Goal: Task Accomplishment & Management: Manage account settings

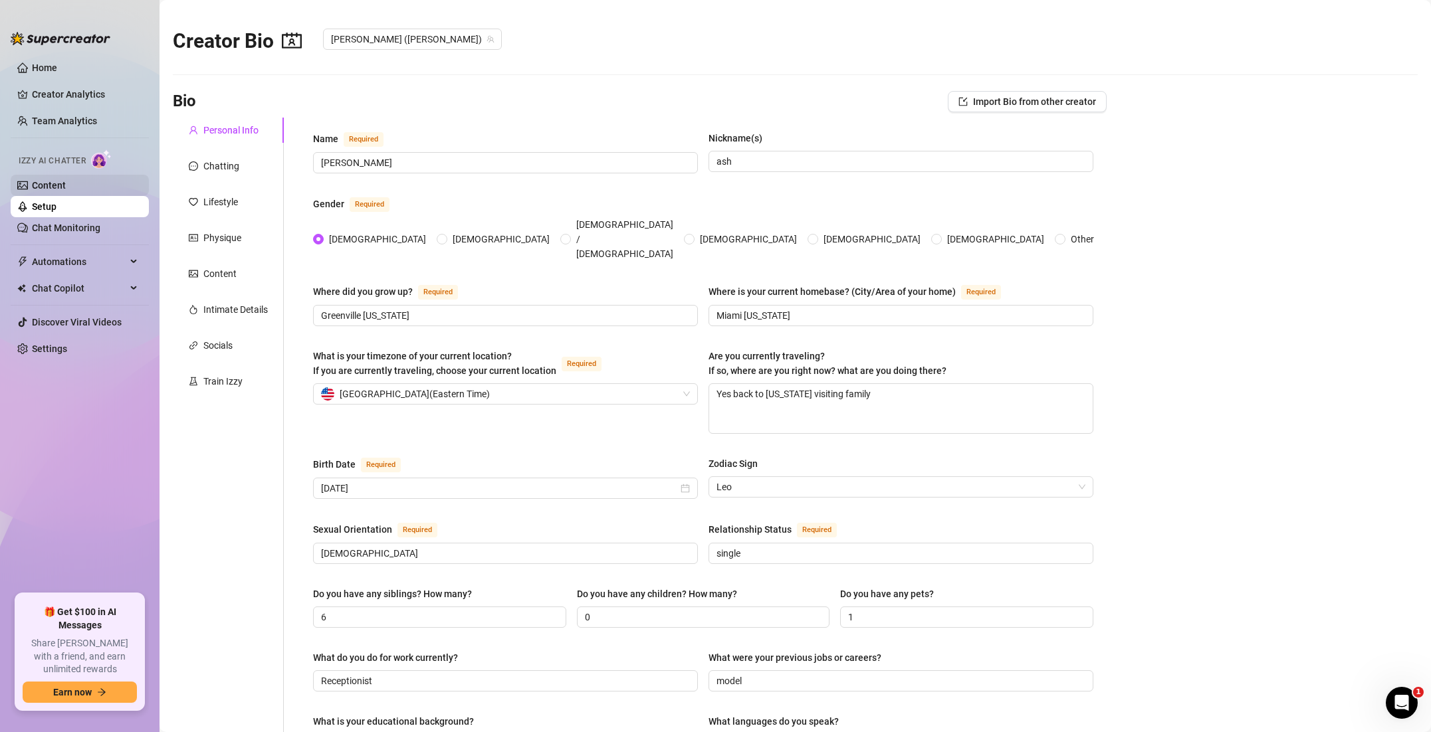
click at [63, 190] on link "Content" at bounding box center [49, 185] width 34 height 11
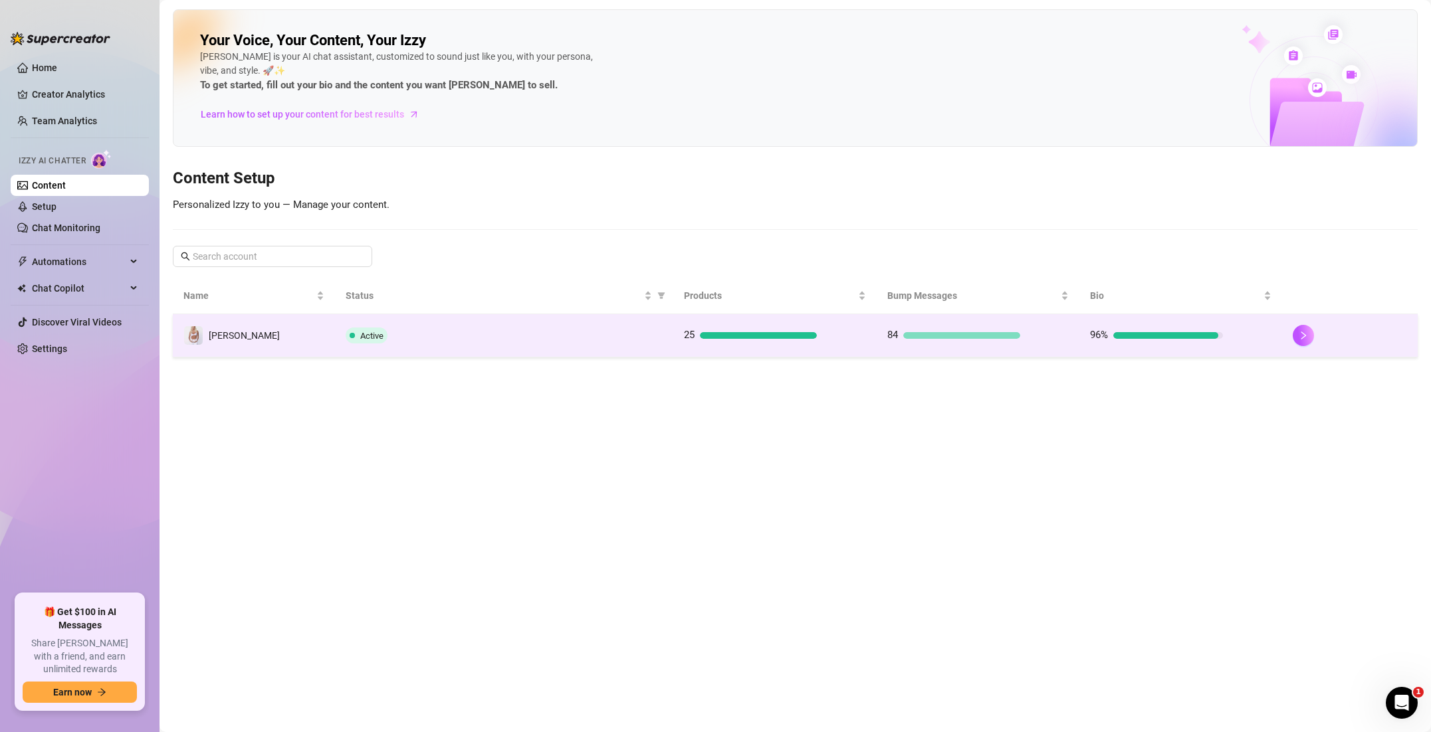
click at [407, 342] on div "Active" at bounding box center [504, 336] width 317 height 16
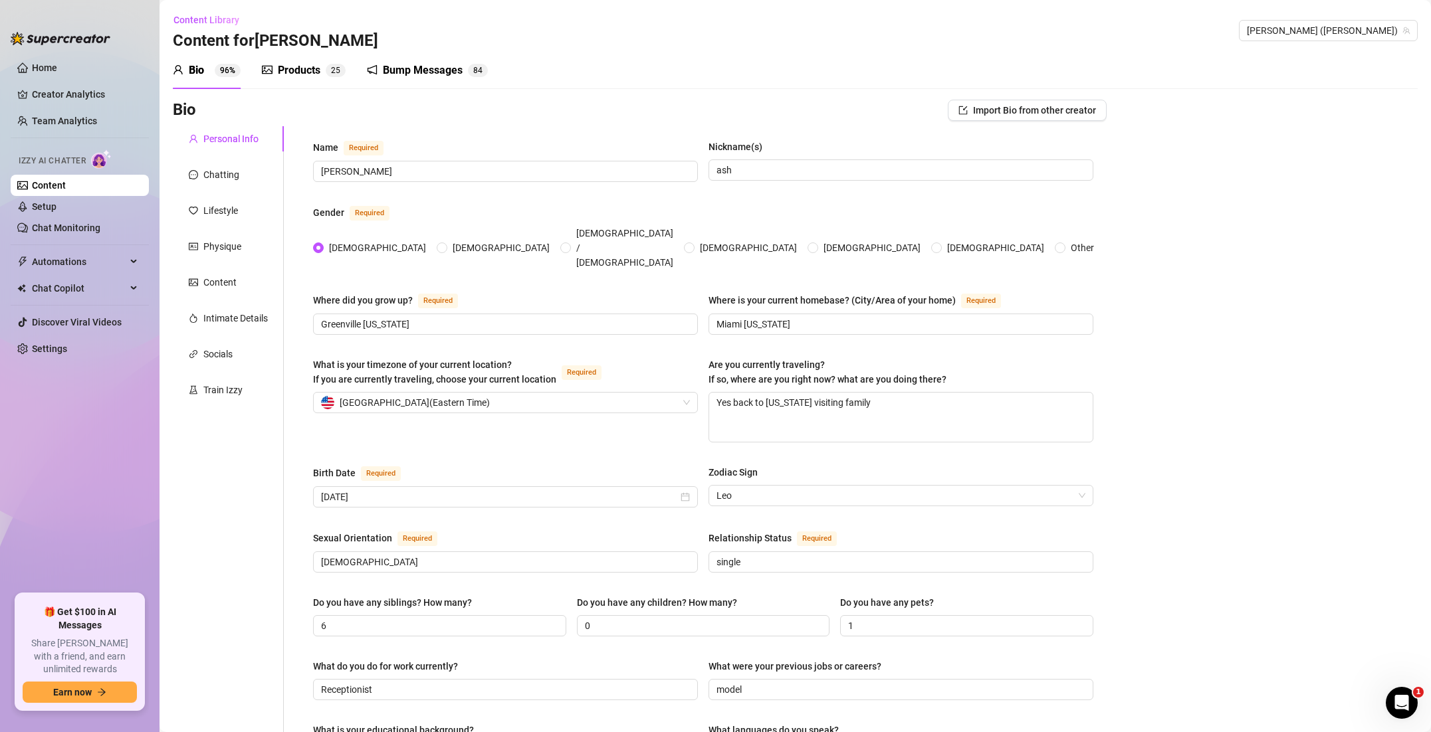
click at [229, 73] on sup "96%" at bounding box center [228, 70] width 26 height 13
click at [278, 69] on div "Products" at bounding box center [299, 70] width 43 height 16
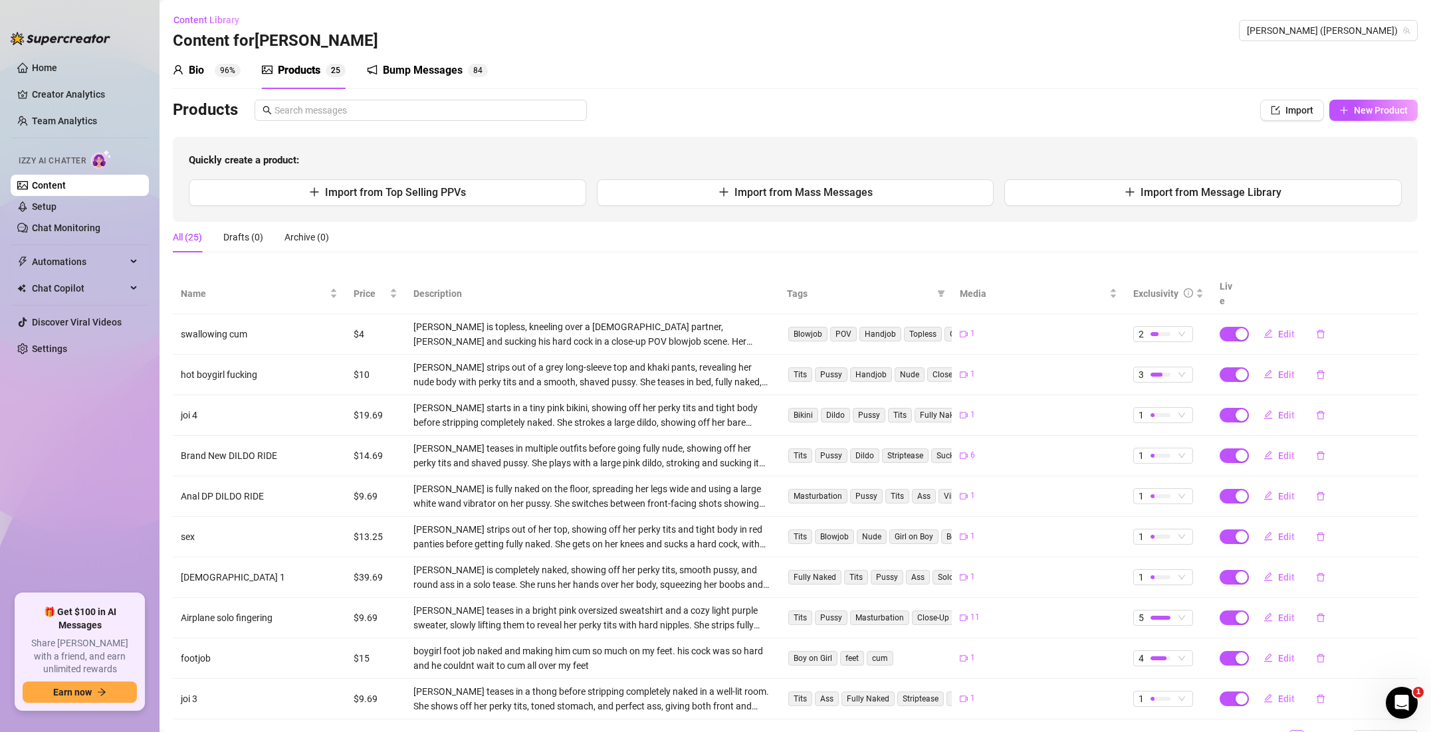
click at [387, 72] on div "Bump Messages" at bounding box center [423, 70] width 80 height 16
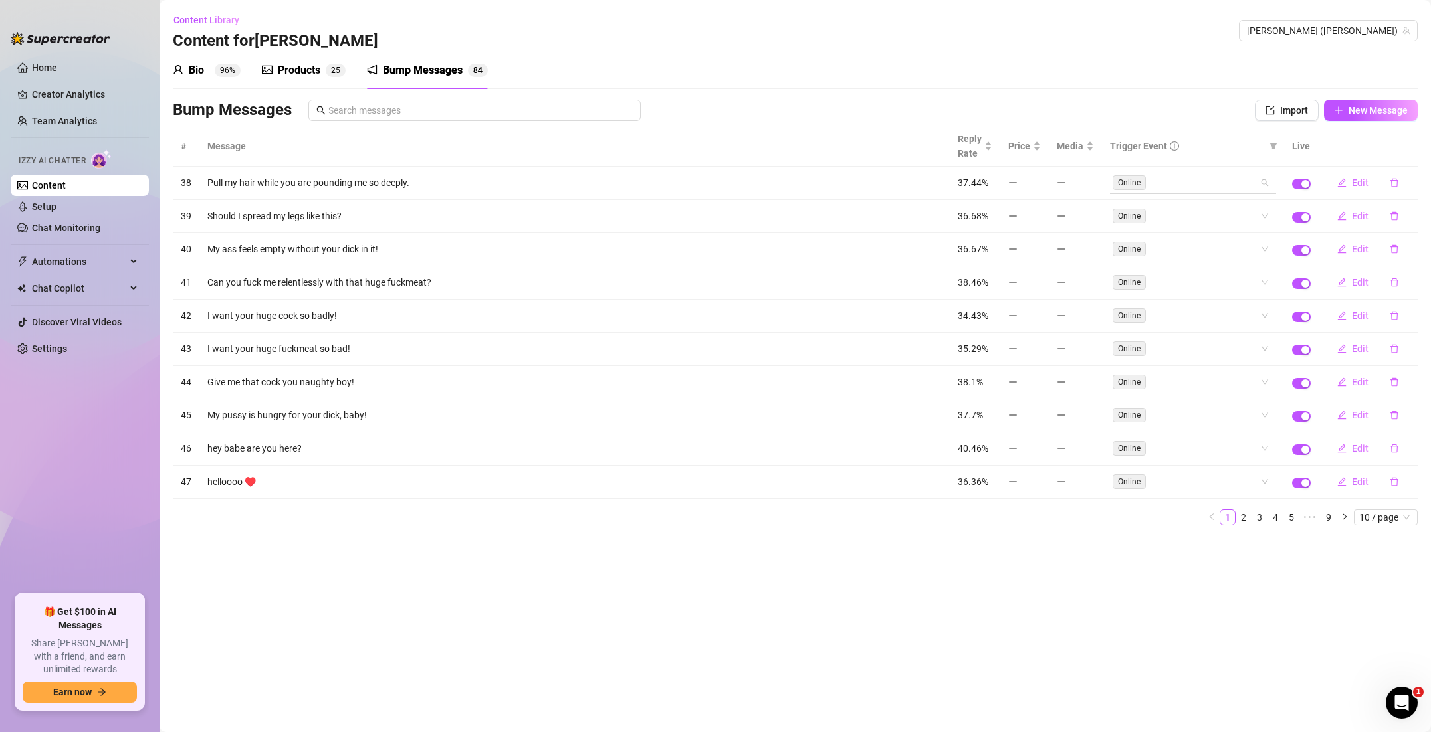
click at [1267, 184] on div "Online" at bounding box center [1193, 182] width 166 height 21
click at [1190, 237] on div "Like" at bounding box center [1193, 230] width 145 height 15
click at [1186, 249] on div "Comment" at bounding box center [1193, 252] width 145 height 15
click at [1184, 209] on div "Online" at bounding box center [1193, 209] width 145 height 15
drag, startPoint x: 1347, startPoint y: 107, endPoint x: 351, endPoint y: 66, distance: 997.0
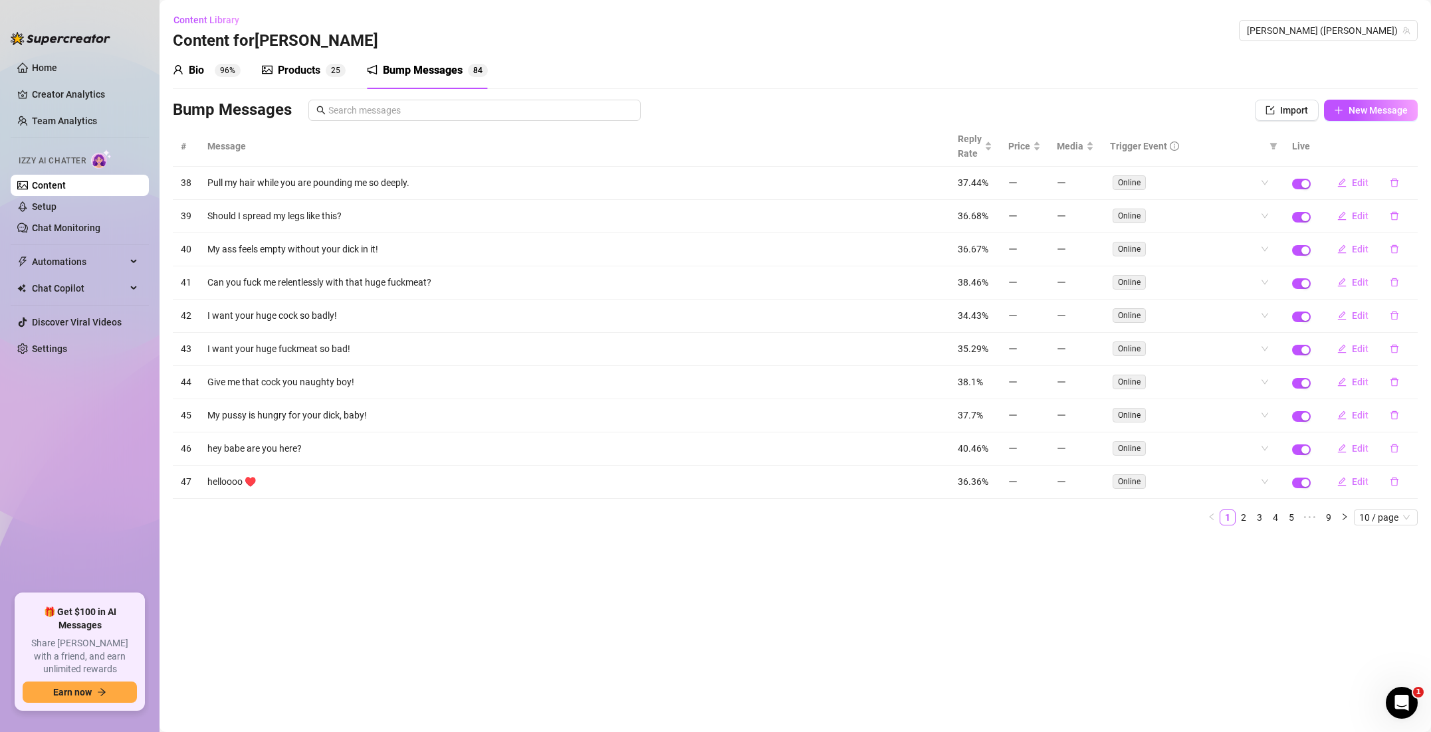
click at [304, 68] on div "Bio 96% Products 2 5 Bump Messages 8 4 Bio Import Bio from other creator Person…" at bounding box center [795, 294] width 1245 height 484
click at [434, 67] on div "Bump Messages" at bounding box center [423, 70] width 80 height 16
click at [1174, 480] on div "Online" at bounding box center [1185, 481] width 147 height 19
click at [1148, 528] on div "Like" at bounding box center [1193, 529] width 145 height 15
click at [1148, 544] on div "Comment" at bounding box center [1193, 551] width 145 height 15
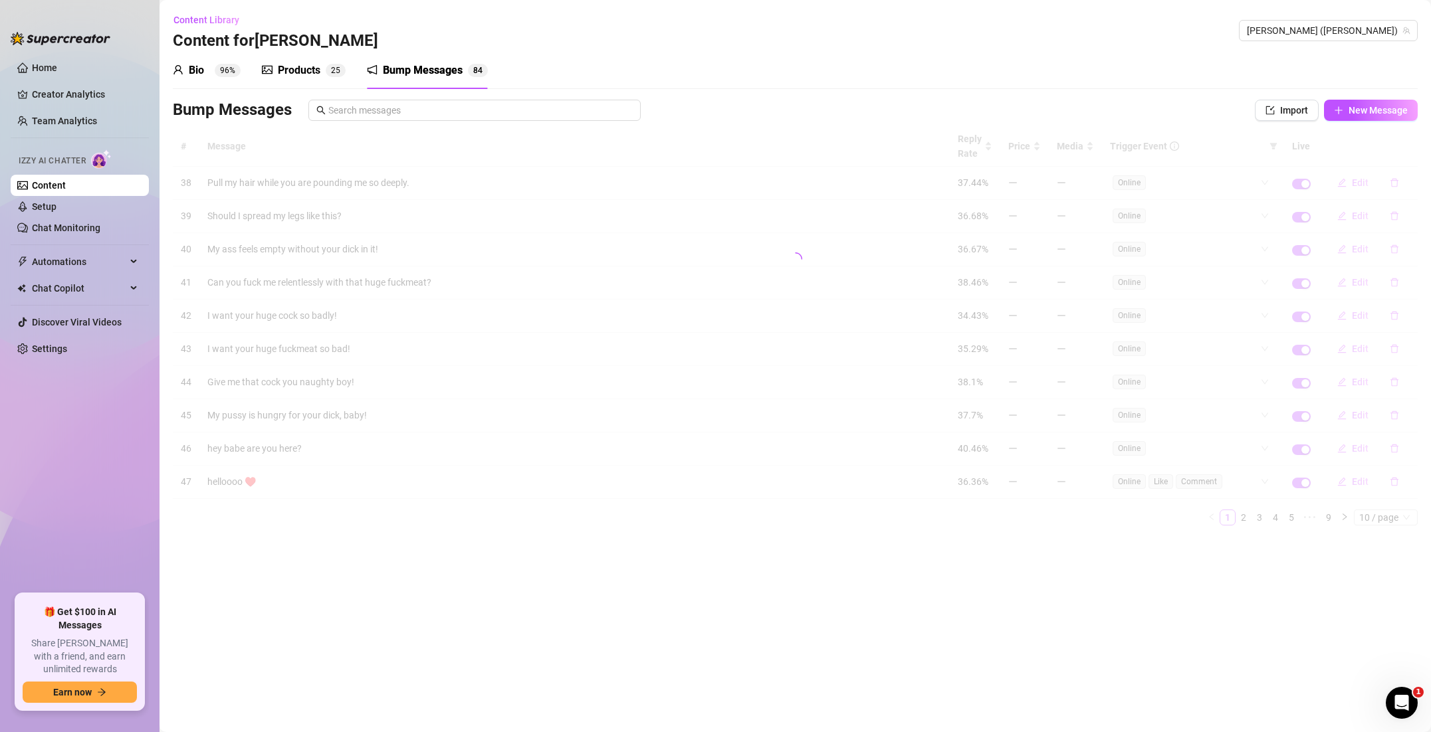
click at [1247, 650] on main "Content Library Content for [PERSON_NAME] ([PERSON_NAME]) Bio 96% Products 2 5 …" at bounding box center [794, 366] width 1271 height 732
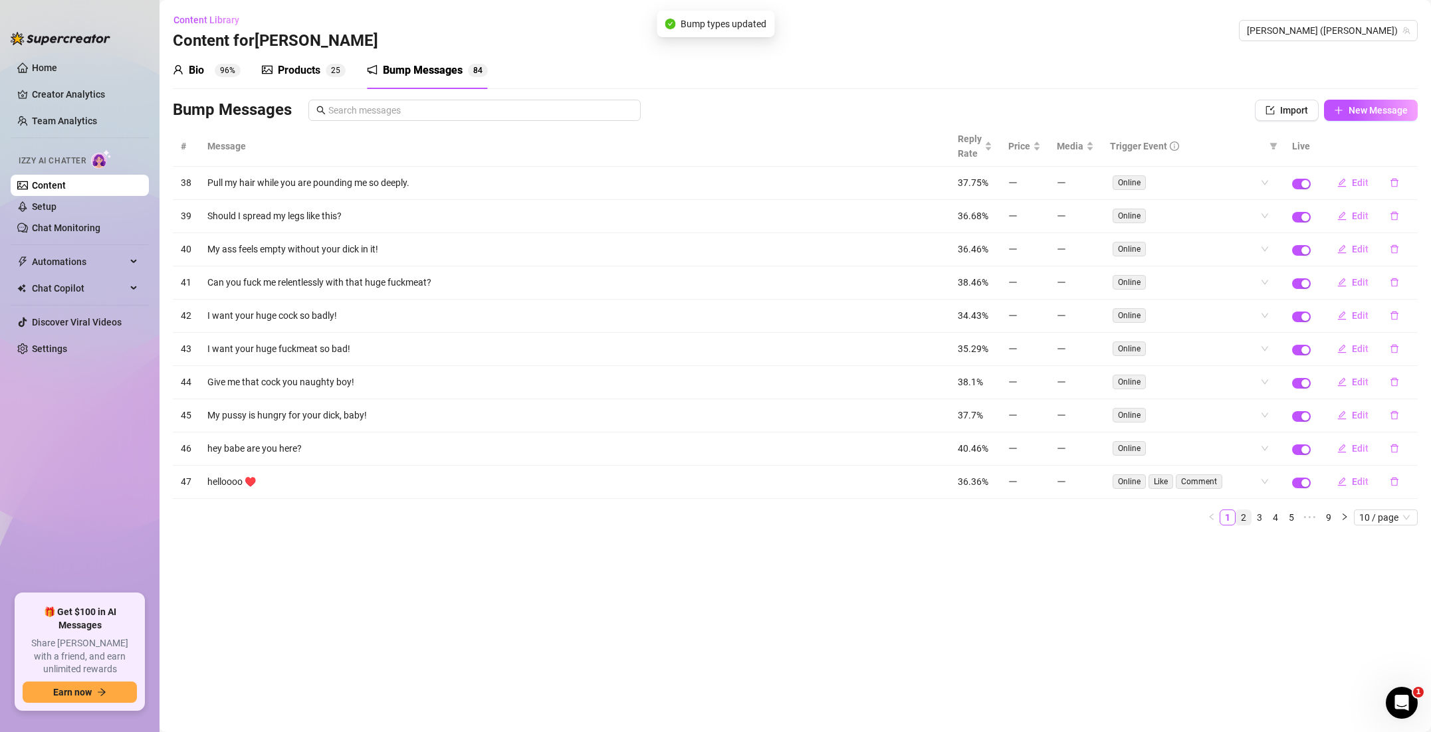
click at [1245, 520] on link "2" at bounding box center [1243, 517] width 15 height 15
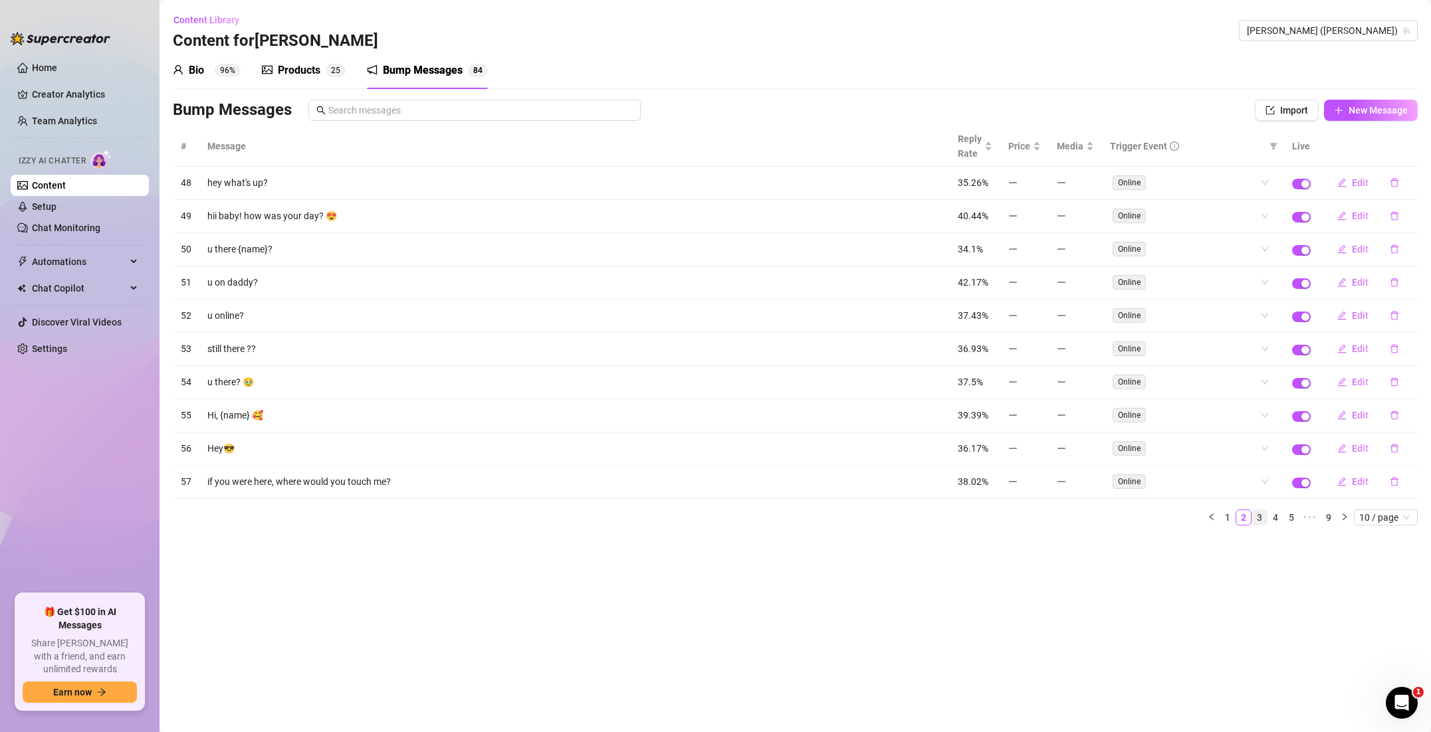
click at [1259, 517] on link "3" at bounding box center [1259, 517] width 15 height 15
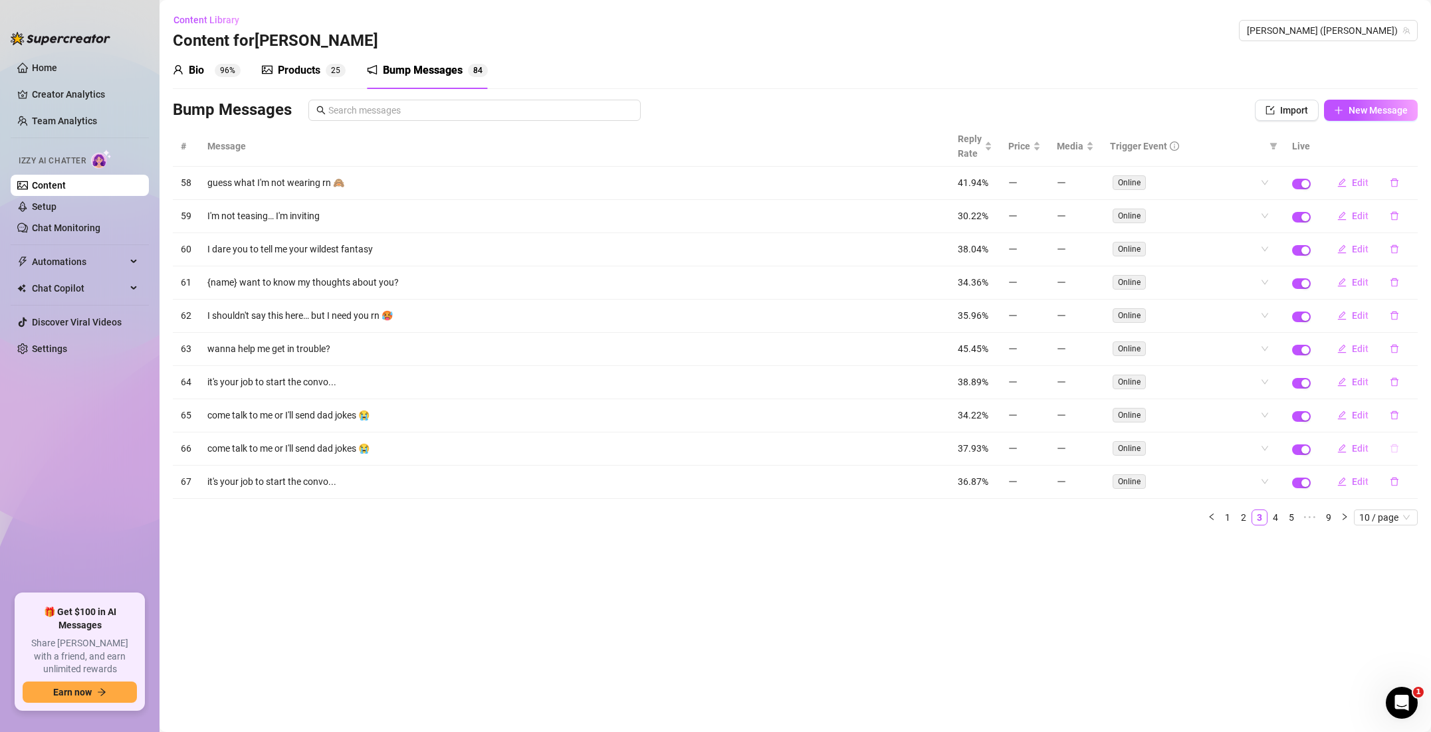
click at [1392, 447] on icon "delete" at bounding box center [1394, 449] width 8 height 9
click at [1410, 409] on span "Yes" at bounding box center [1408, 414] width 16 height 11
click at [227, 150] on th "Message" at bounding box center [574, 146] width 750 height 41
click at [1278, 518] on link "4" at bounding box center [1275, 517] width 15 height 15
click at [1392, 413] on icon "delete" at bounding box center [1394, 415] width 9 height 9
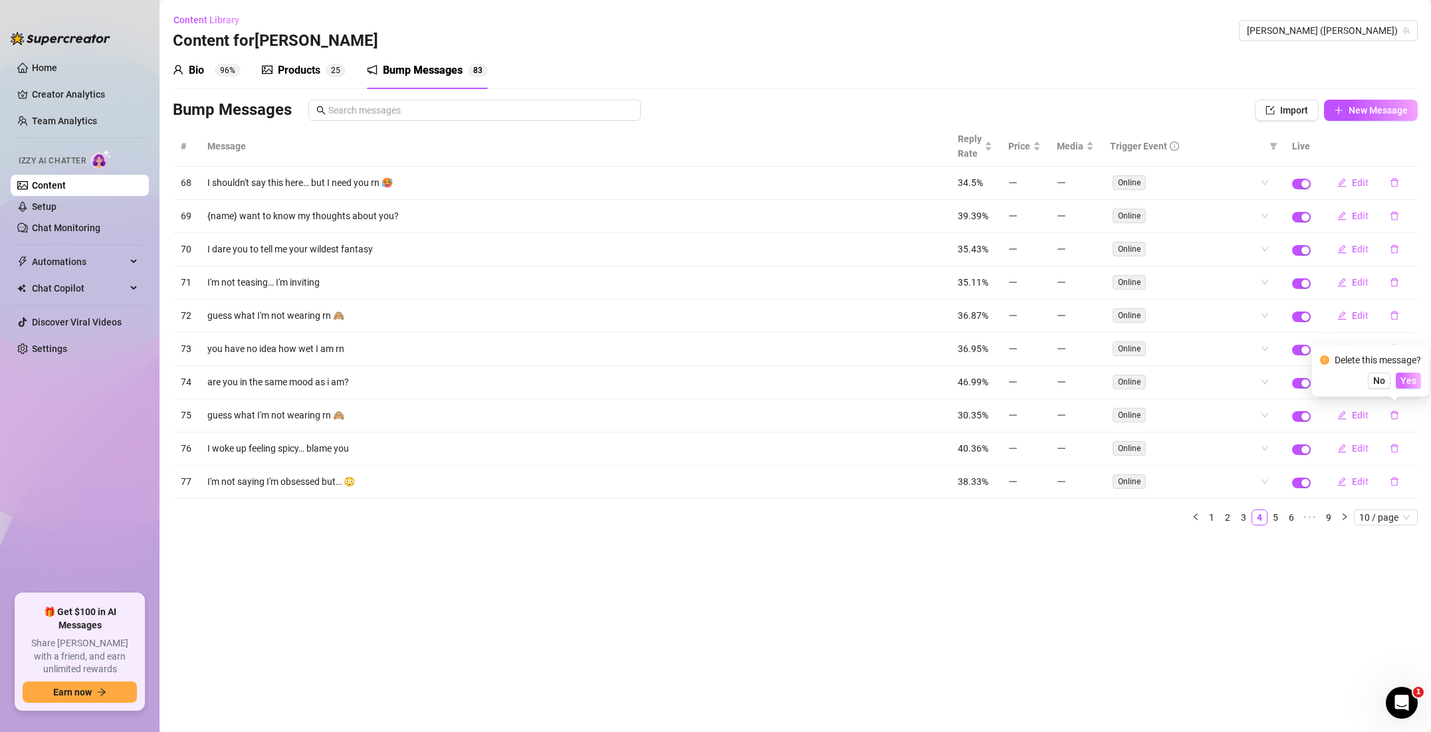
click at [1412, 383] on span "Yes" at bounding box center [1408, 380] width 16 height 11
click at [1277, 517] on link "5" at bounding box center [1275, 517] width 15 height 15
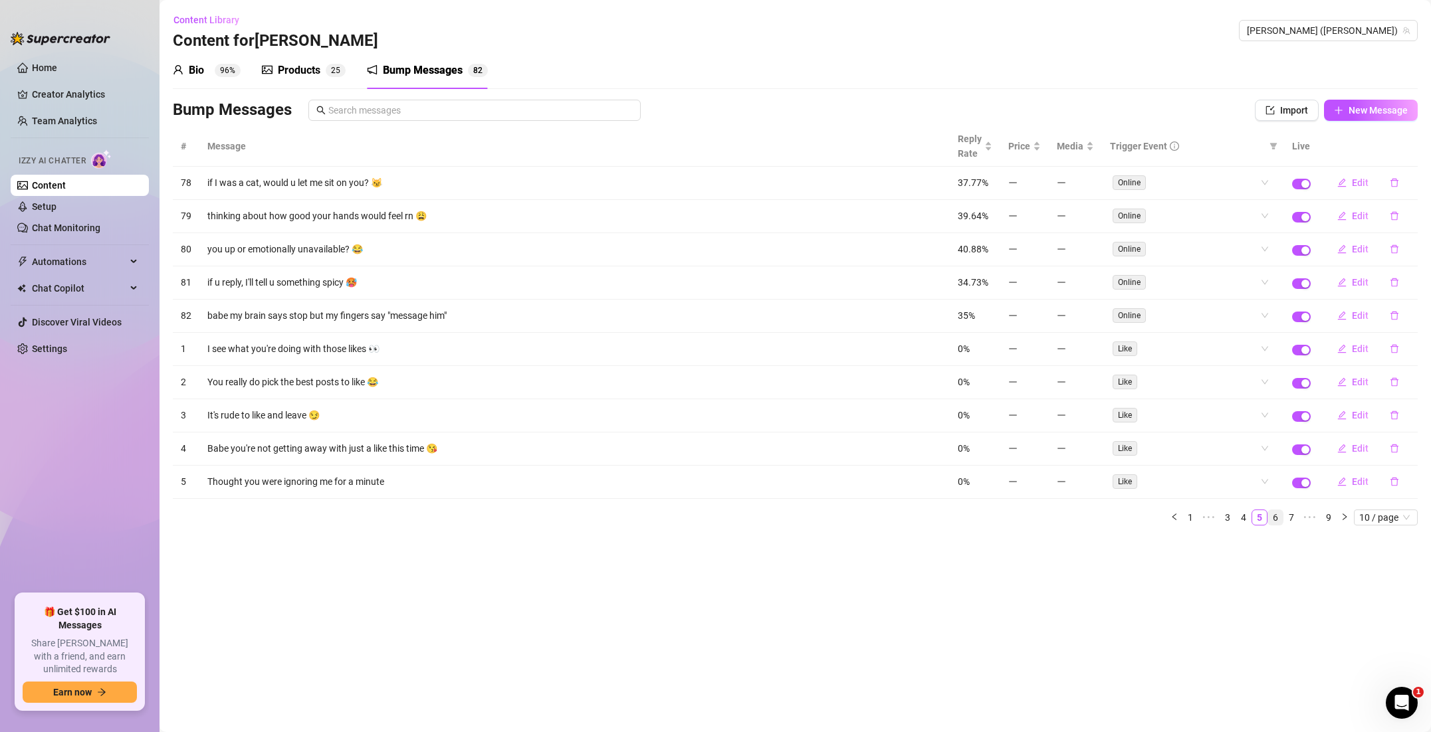
click at [1277, 520] on link "6" at bounding box center [1275, 517] width 15 height 15
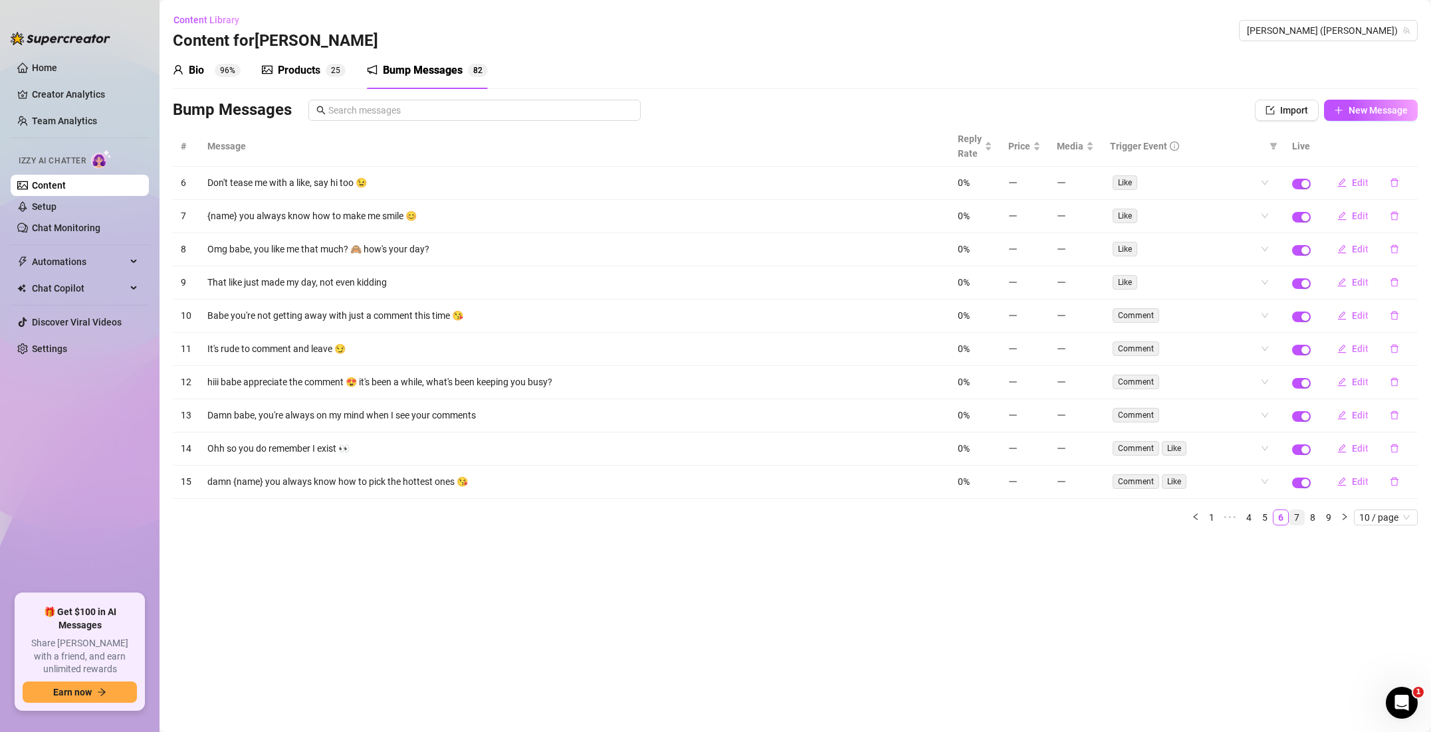
click at [1298, 514] on link "7" at bounding box center [1296, 517] width 15 height 15
